Goal: Task Accomplishment & Management: Use online tool/utility

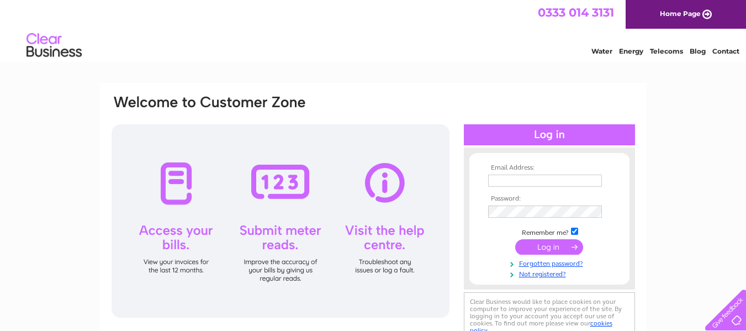
click at [510, 172] on td at bounding box center [549, 181] width 128 height 18
click at [511, 180] on input "text" at bounding box center [545, 180] width 114 height 12
type input "taylorseast@outlook.com"
click at [552, 246] on input "submit" at bounding box center [549, 247] width 68 height 15
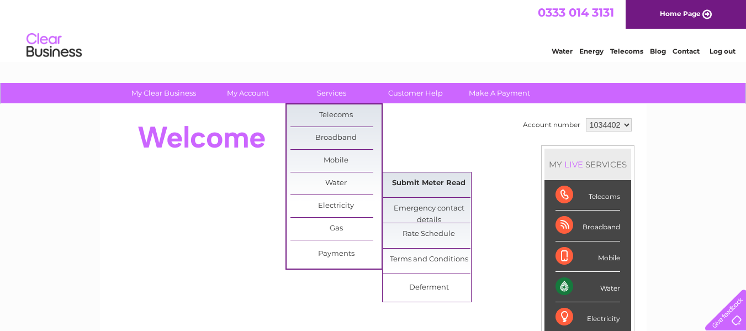
click at [417, 187] on link "Submit Meter Read" at bounding box center [428, 183] width 91 height 22
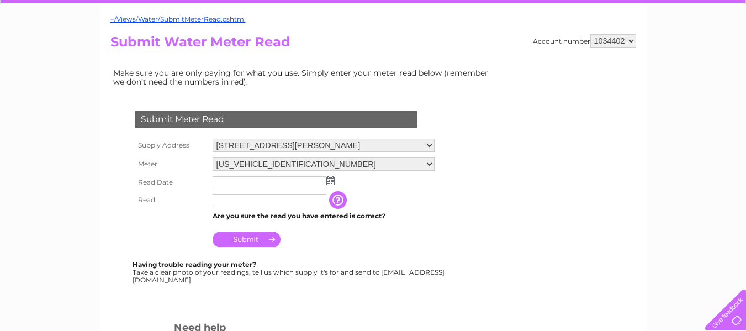
scroll to position [110, 0]
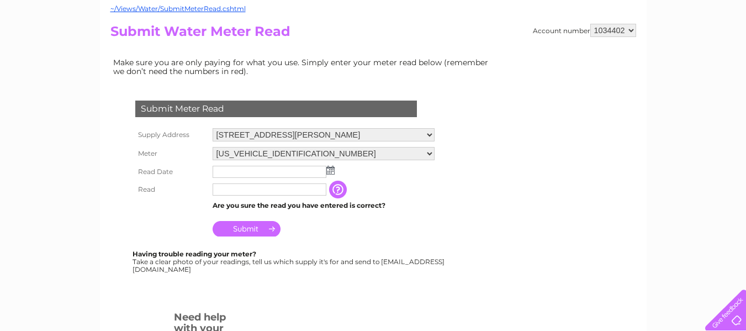
click at [331, 173] on img at bounding box center [330, 170] width 8 height 9
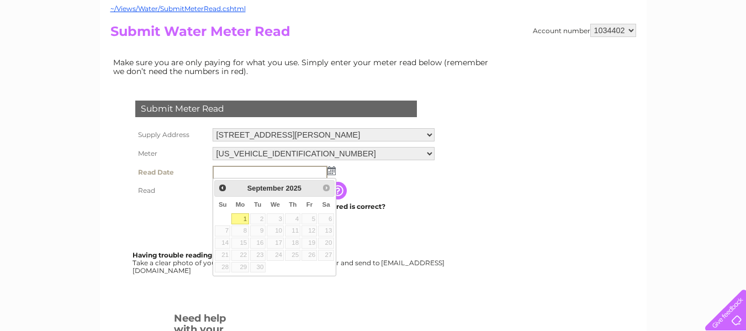
click at [245, 218] on link "1" at bounding box center [239, 218] width 17 height 11
type input "2025/09/01"
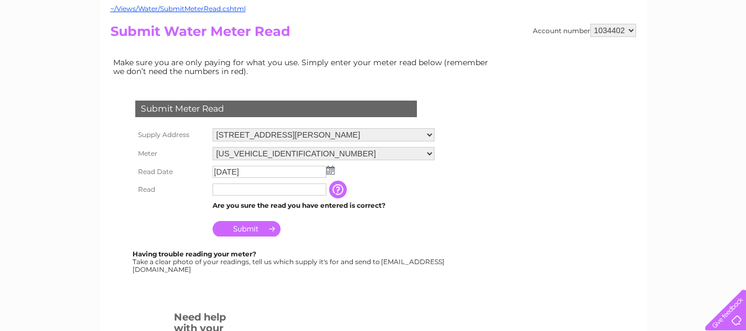
click at [231, 187] on input "text" at bounding box center [270, 189] width 114 height 12
type input "3541"
click at [251, 228] on input "Submit" at bounding box center [247, 229] width 68 height 15
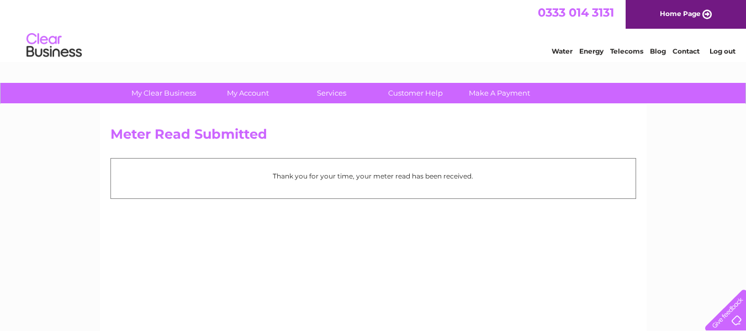
click at [728, 47] on link "Log out" at bounding box center [723, 51] width 26 height 8
